Goal: Information Seeking & Learning: Learn about a topic

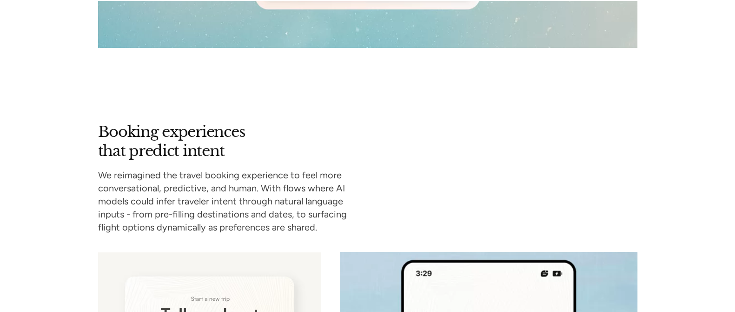
scroll to position [3939, 0]
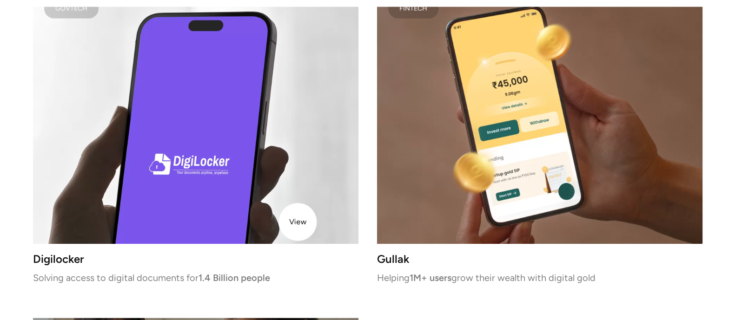
scroll to position [2680, 0]
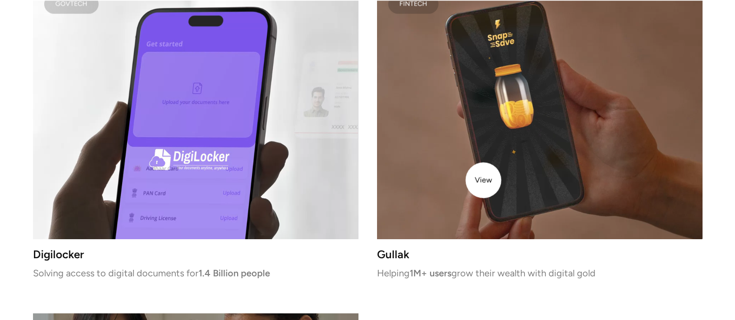
click at [484, 180] on video at bounding box center [540, 111] width 326 height 257
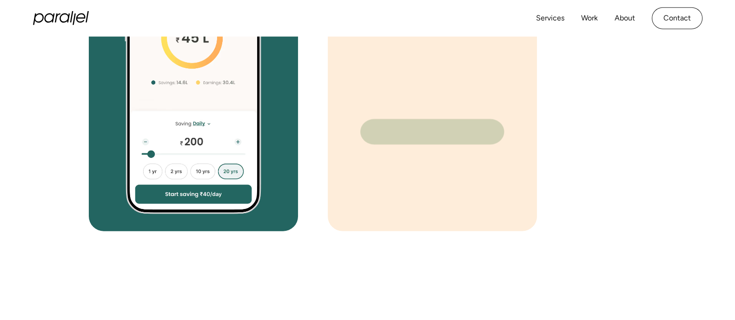
scroll to position [3064, 0]
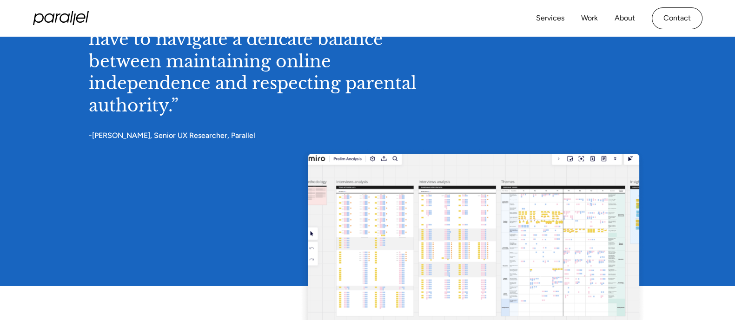
scroll to position [4043, 0]
